Goal: Information Seeking & Learning: Learn about a topic

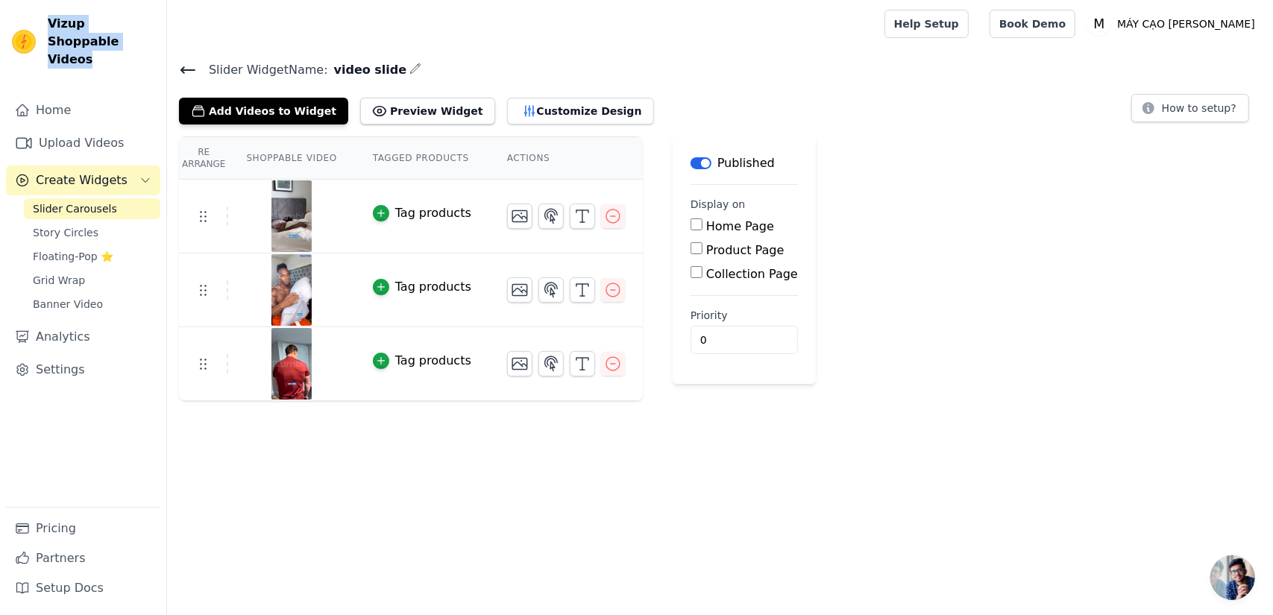
drag, startPoint x: 92, startPoint y: 46, endPoint x: 47, endPoint y: 16, distance: 54.2
click at [48, 16] on span "Vizup Shoppable Videos" at bounding box center [101, 42] width 107 height 54
copy span "Vizup Shoppable Videos"
click at [383, 39] on div at bounding box center [523, 24] width 688 height 48
click at [507, 108] on button "Customize Design" at bounding box center [580, 111] width 147 height 27
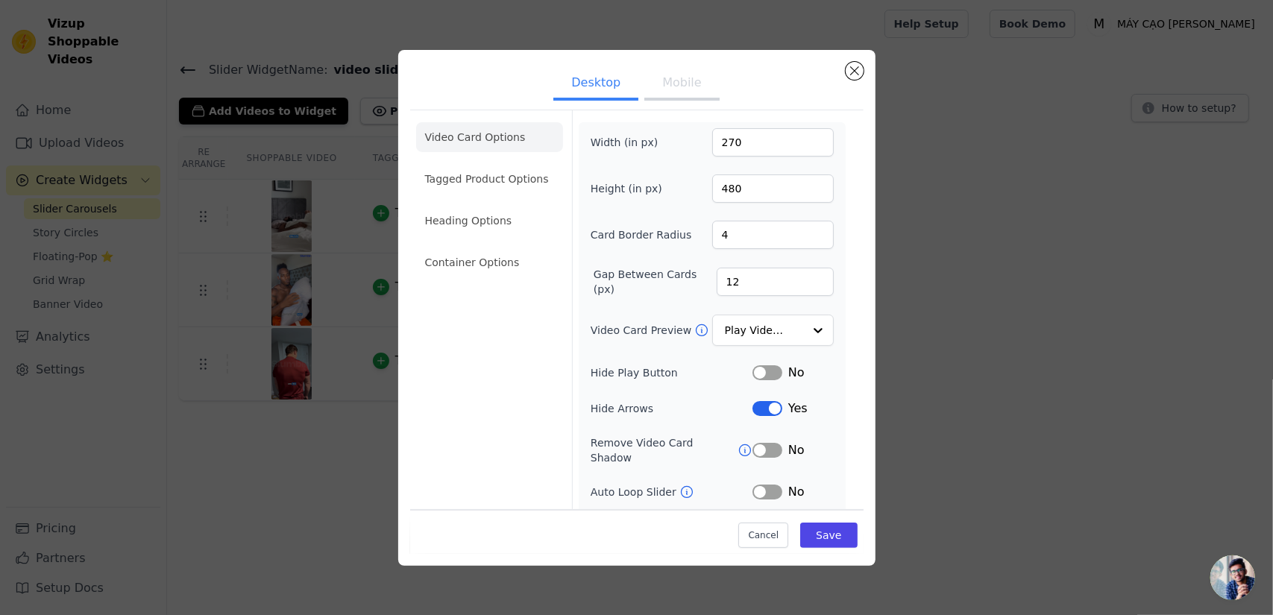
click at [298, 171] on div "Desktop Mobile Video Card Options Tagged Product Options Heading Options Contai…" at bounding box center [637, 308] width 1226 height 564
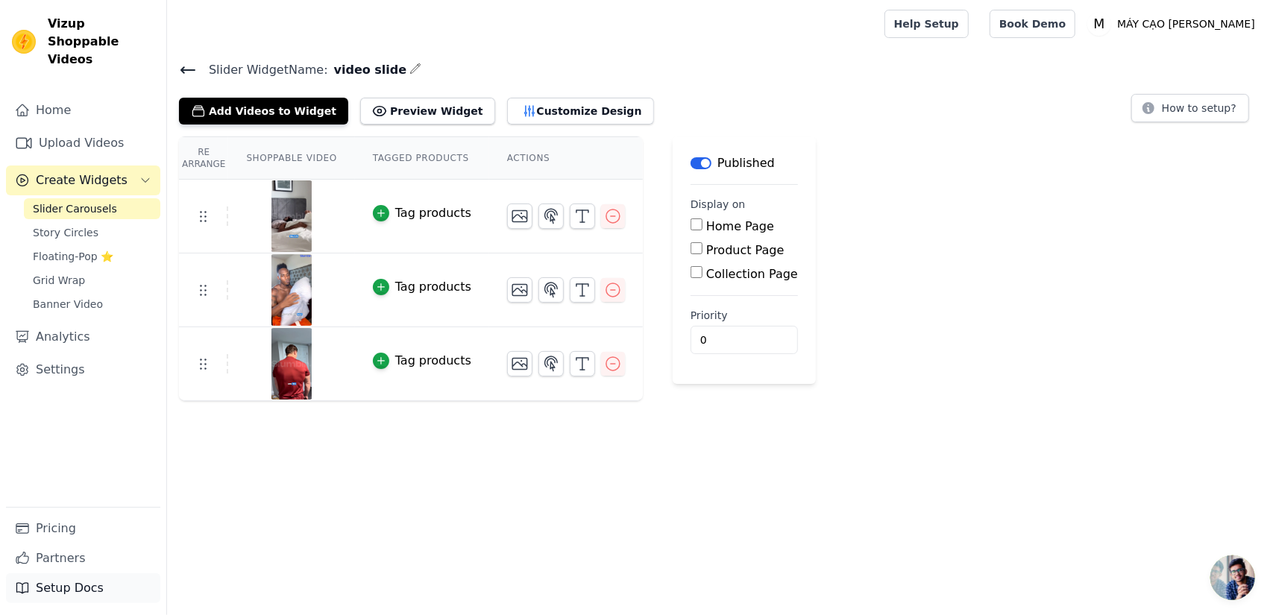
click at [82, 592] on link "Setup Docs" at bounding box center [83, 589] width 154 height 30
click at [70, 535] on link "Pricing" at bounding box center [83, 529] width 154 height 30
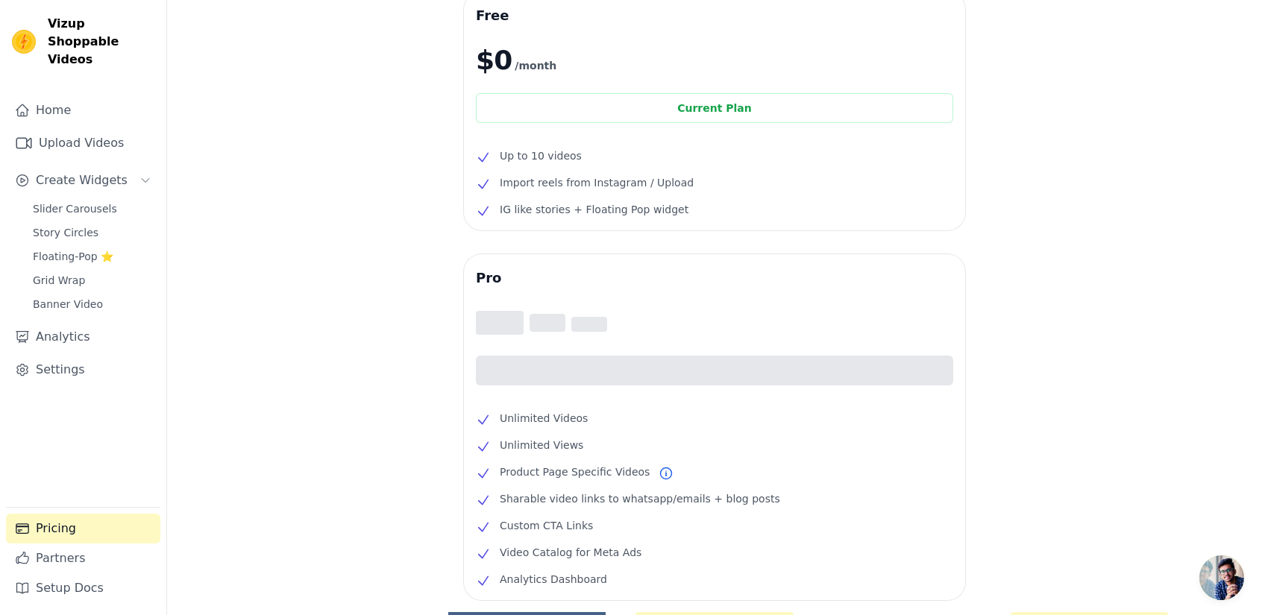
scroll to position [75, 0]
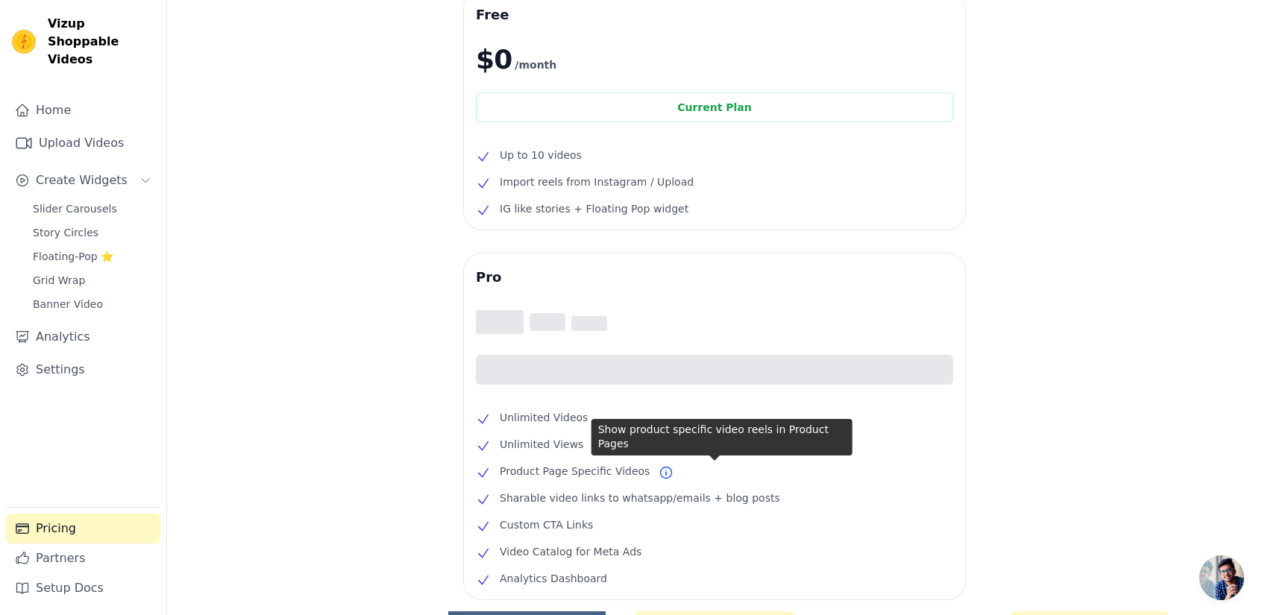
click at [557, 474] on span "Product Page Specific Videos" at bounding box center [575, 472] width 150 height 18
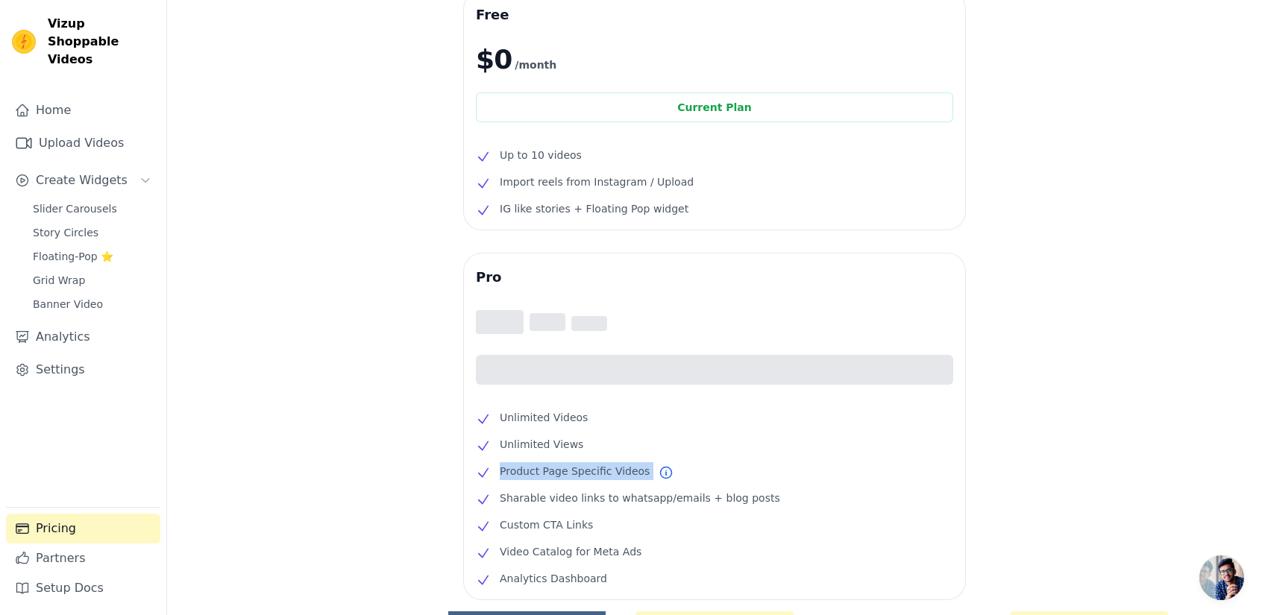
click at [557, 474] on span "Product Page Specific Videos" at bounding box center [575, 472] width 150 height 18
click at [628, 471] on span "Product Page Specific Videos" at bounding box center [575, 472] width 150 height 18
click at [659, 473] on icon at bounding box center [666, 472] width 15 height 15
click at [659, 471] on icon at bounding box center [666, 472] width 15 height 15
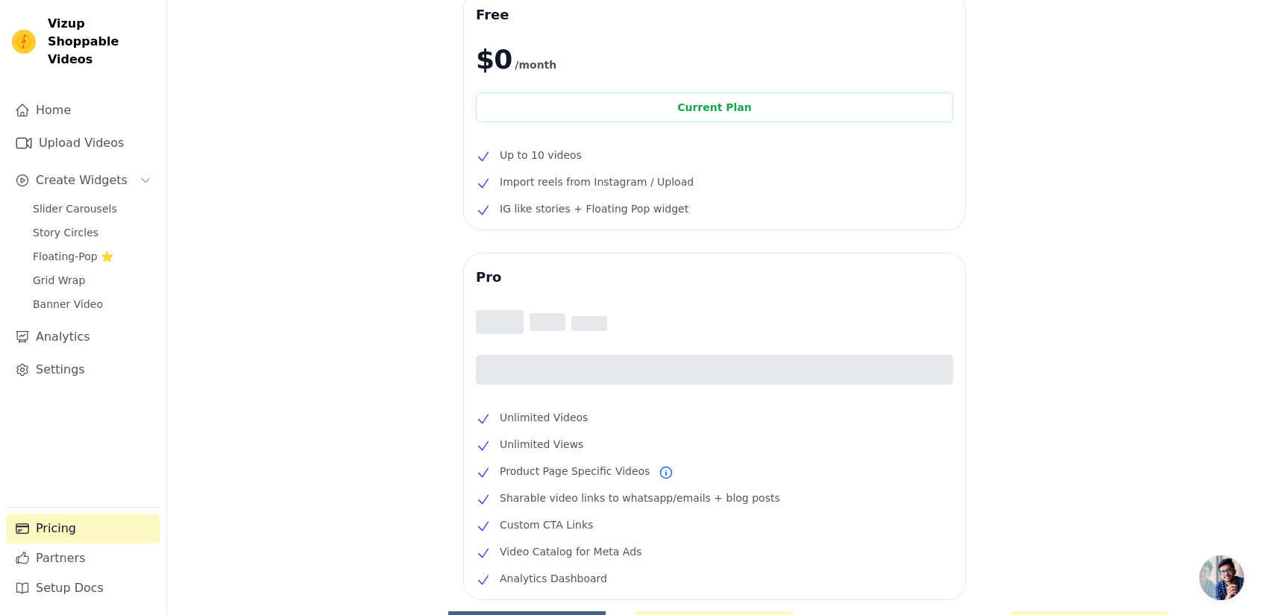
click at [659, 471] on icon at bounding box center [666, 472] width 15 height 15
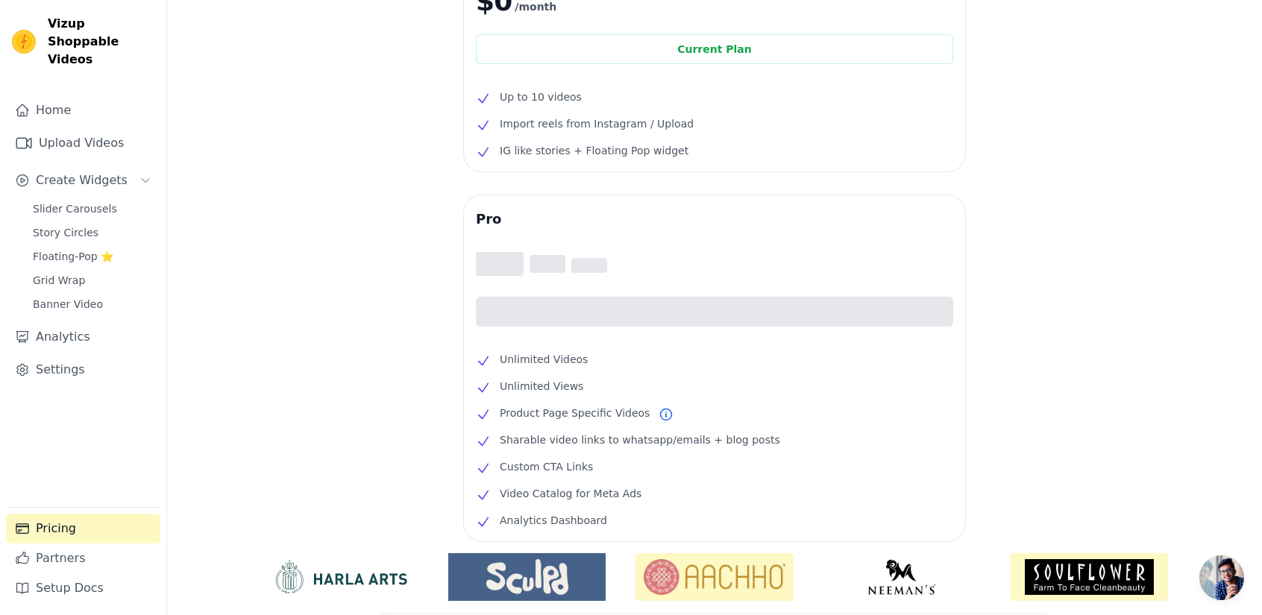
scroll to position [241, 0]
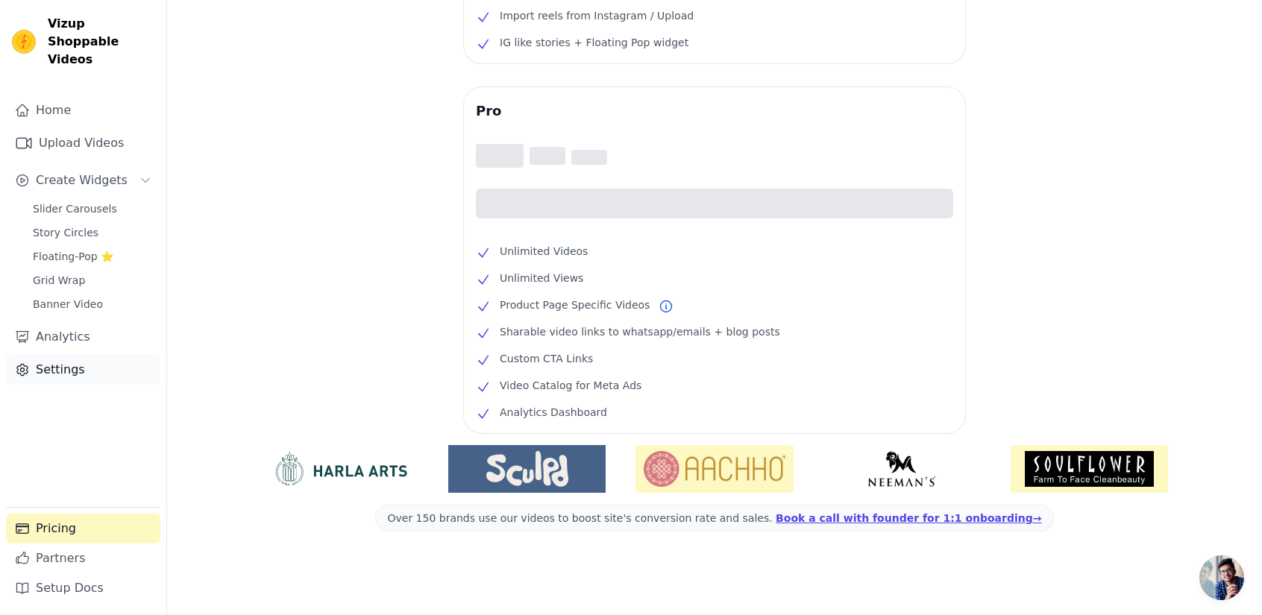
click at [51, 355] on link "Settings" at bounding box center [83, 370] width 154 height 30
